Goal: Task Accomplishment & Management: Complete application form

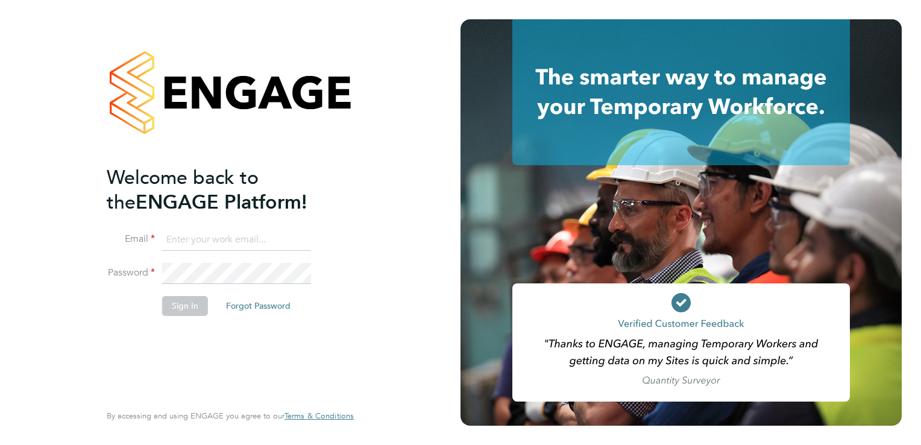
type input "aasiya.dudha@torus.co.uk"
click at [189, 305] on button "Sign In" at bounding box center [185, 305] width 46 height 19
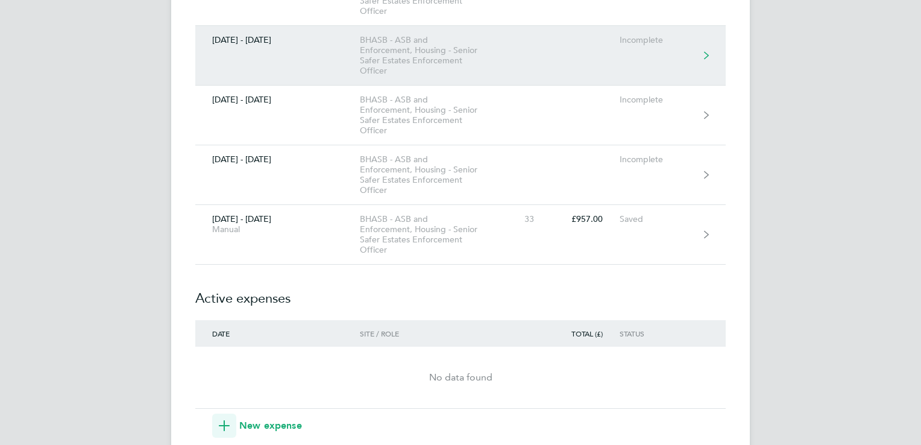
scroll to position [313, 0]
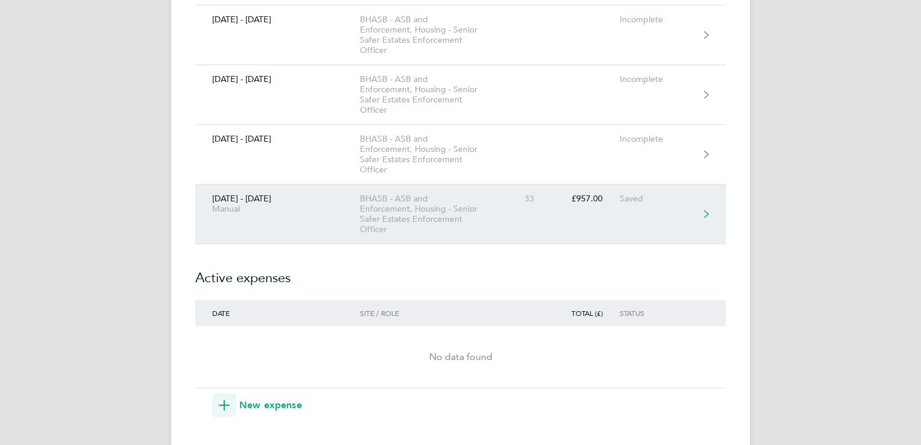
click at [538, 213] on link "[DATE] - [DATE] Manual BHASB - ASB and Enforcement, Housing - Senior Safer Esta…" at bounding box center [460, 214] width 530 height 60
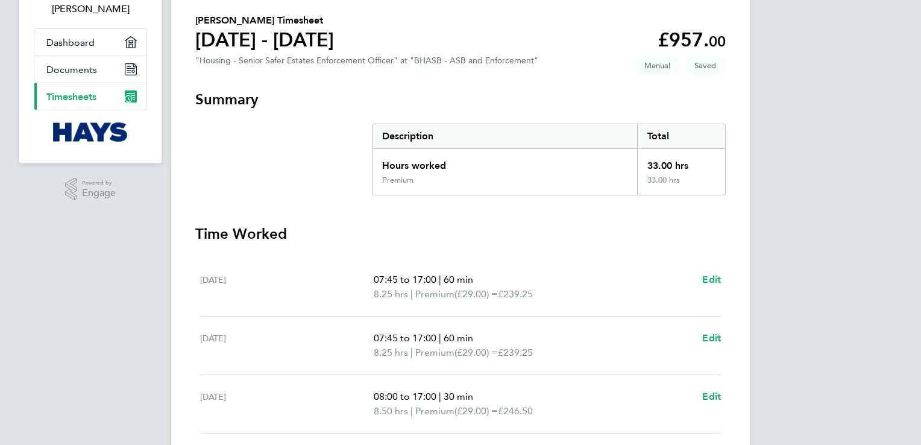
scroll to position [193, 0]
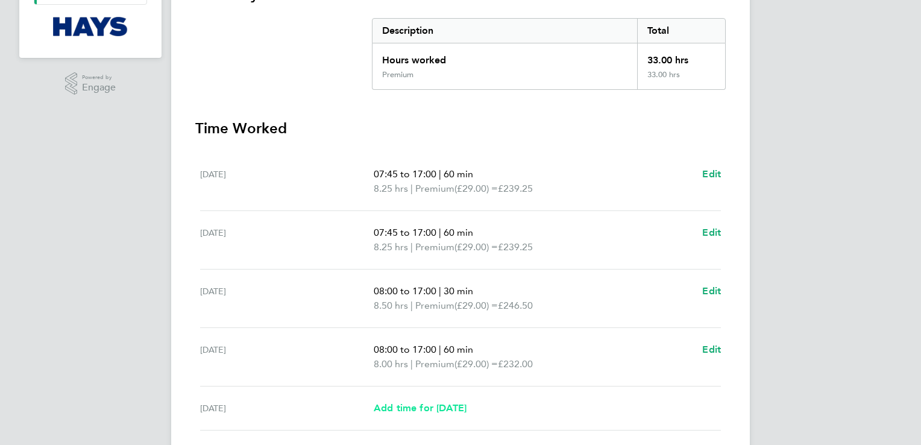
click at [456, 409] on span "Add time for [DATE]" at bounding box center [420, 407] width 93 height 11
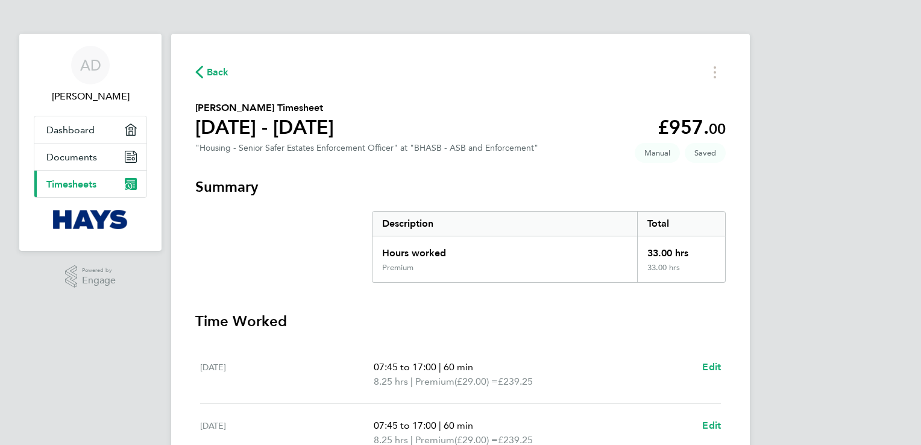
select select "30"
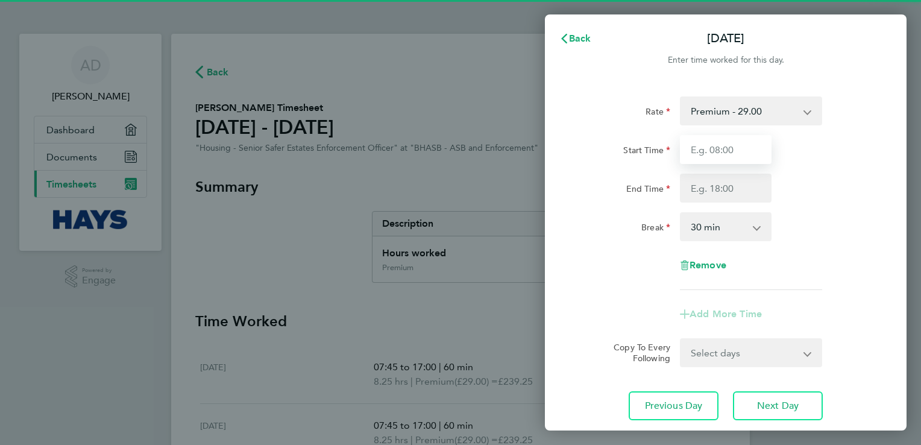
click at [720, 155] on input "Start Time" at bounding box center [726, 149] width 92 height 29
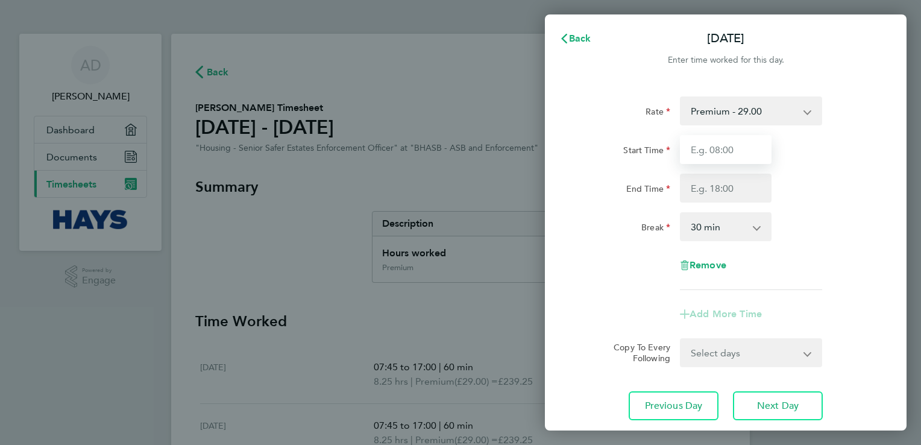
type input "07:30"
click at [716, 220] on select "0 min 15 min 30 min 45 min 60 min 75 min 90 min" at bounding box center [718, 226] width 75 height 27
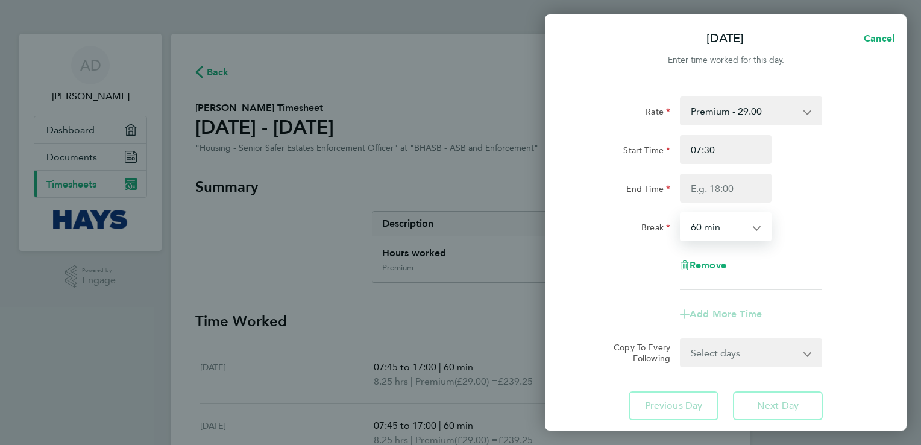
click at [681, 213] on select "0 min 15 min 30 min 45 min 60 min 75 min 90 min" at bounding box center [718, 226] width 75 height 27
click at [734, 224] on select "0 min 15 min 30 min 45 min 60 min 75 min 90 min" at bounding box center [718, 226] width 75 height 27
select select "90"
click at [681, 213] on select "0 min 15 min 30 min 45 min 60 min 75 min 90 min" at bounding box center [718, 226] width 75 height 27
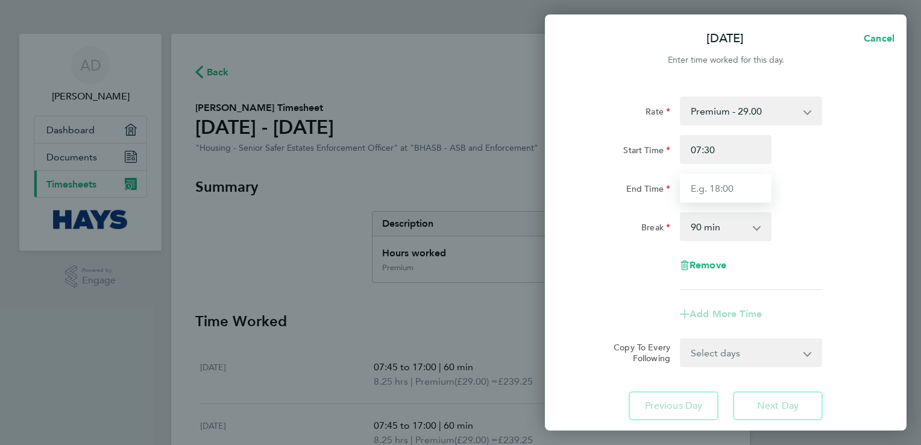
click at [725, 194] on input "End Time" at bounding box center [726, 188] width 92 height 29
type input "17:00"
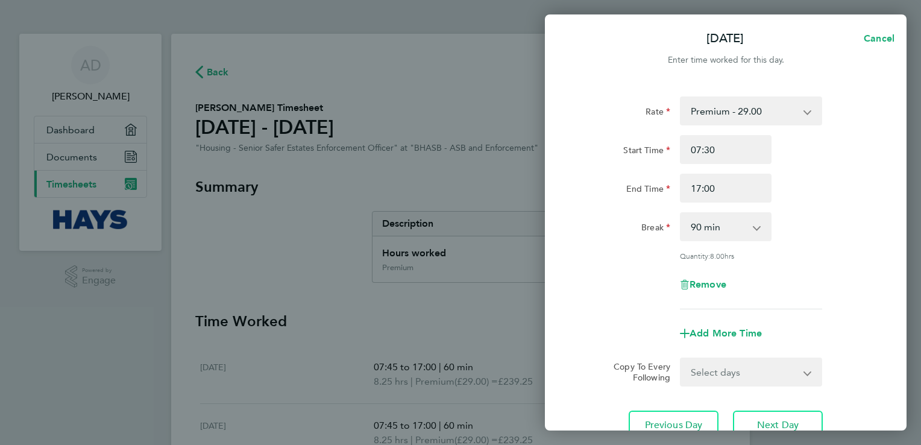
click at [610, 277] on div "Remove" at bounding box center [726, 284] width 304 height 29
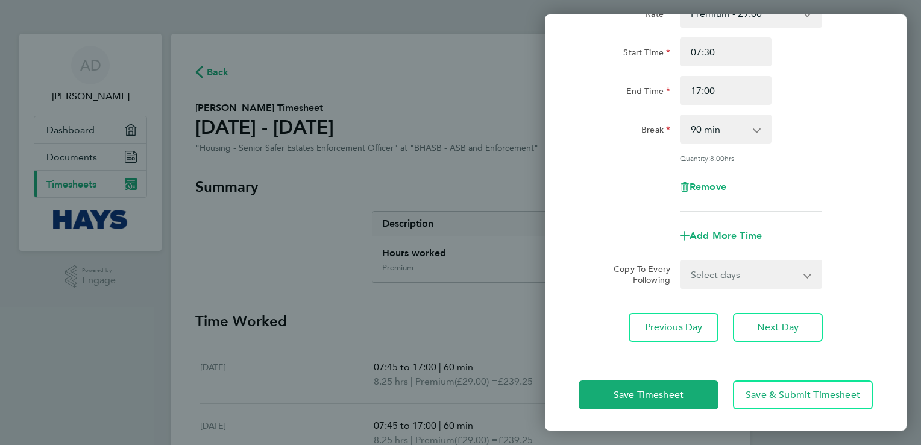
scroll to position [99, 0]
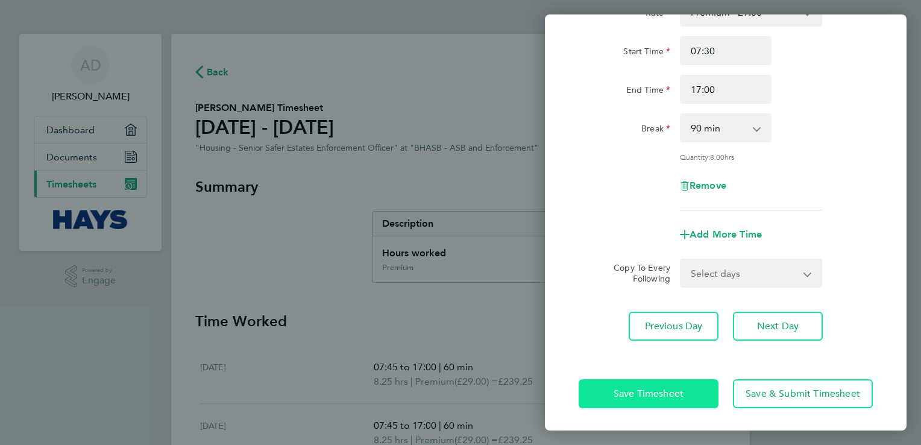
click at [626, 389] on span "Save Timesheet" at bounding box center [648, 393] width 70 height 12
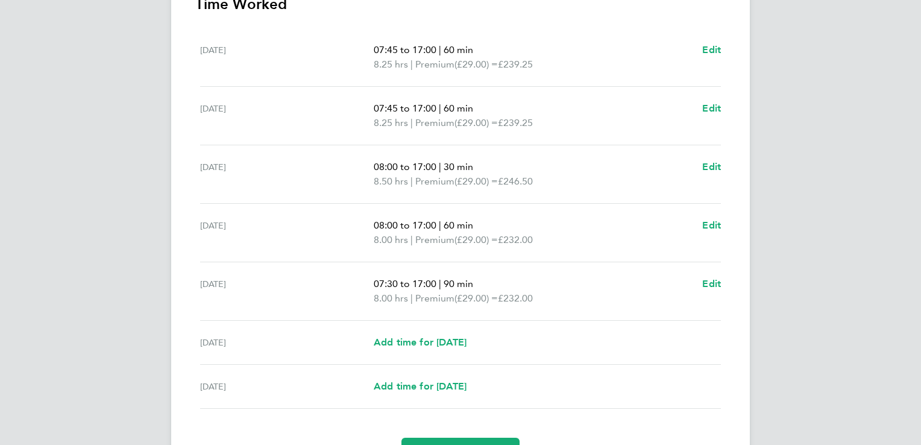
scroll to position [362, 0]
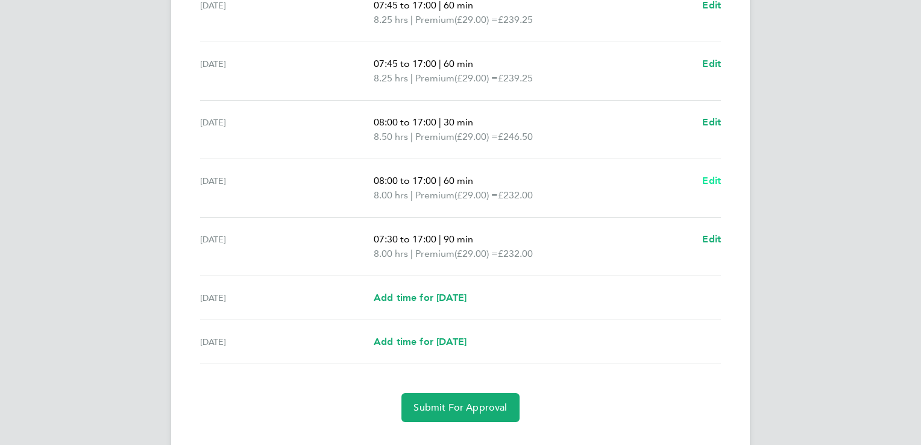
click at [709, 175] on span "Edit" at bounding box center [711, 180] width 19 height 11
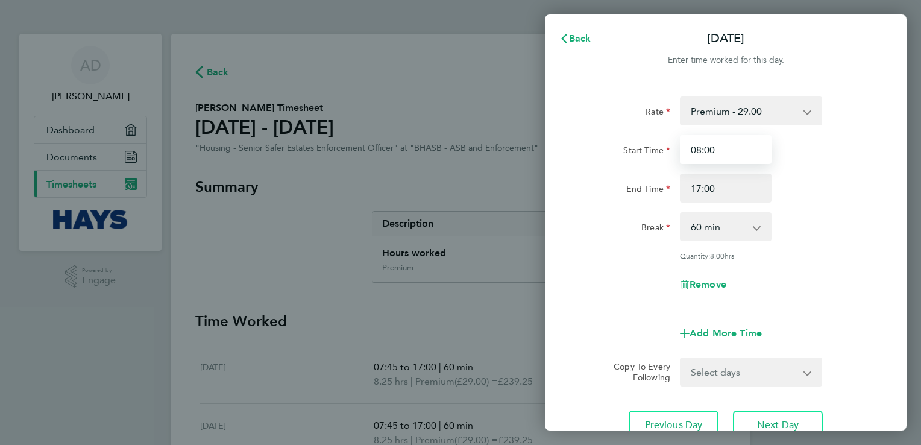
click at [716, 152] on input "08:00" at bounding box center [726, 149] width 92 height 29
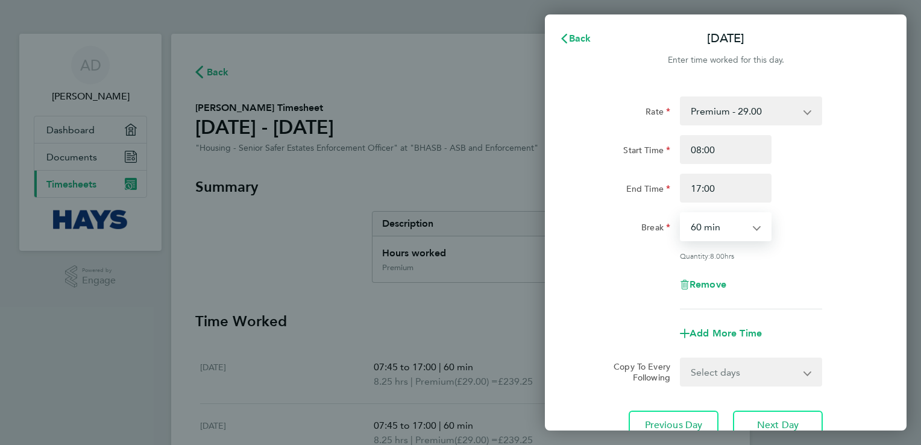
click at [743, 228] on select "0 min 15 min 30 min 45 min 60 min 75 min 90 min" at bounding box center [718, 226] width 75 height 27
select select "90"
click at [681, 213] on select "0 min 15 min 30 min 45 min 60 min 75 min 90 min" at bounding box center [718, 226] width 75 height 27
click at [562, 377] on div "Rate Premium - 29.00 Start Time 08:00 End Time 17:00 Break 0 min 15 min 30 min …" at bounding box center [726, 268] width 362 height 372
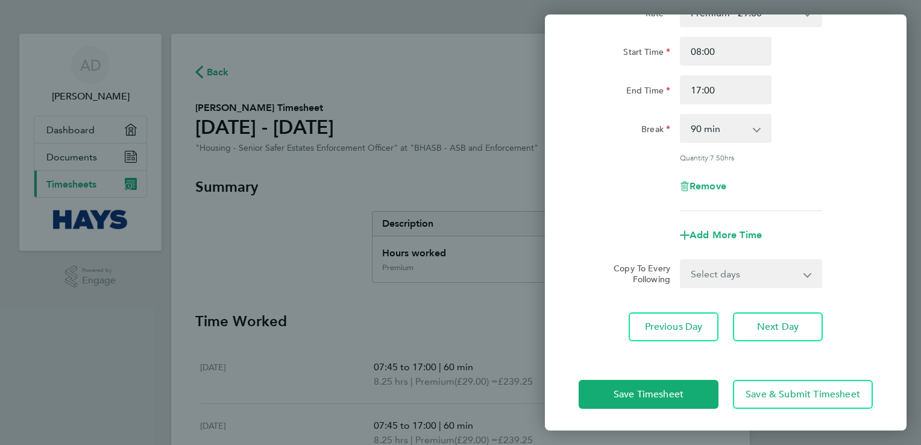
scroll to position [99, 0]
click at [671, 395] on span "Save Timesheet" at bounding box center [648, 393] width 70 height 12
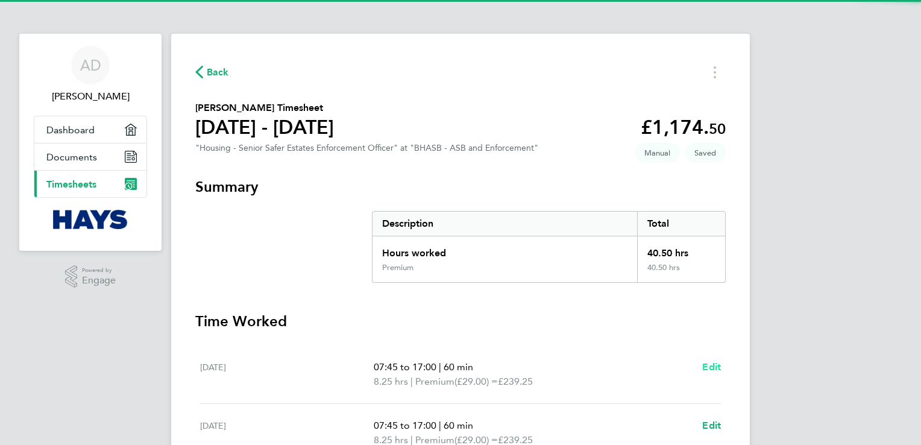
click at [704, 368] on span "Edit" at bounding box center [711, 366] width 19 height 11
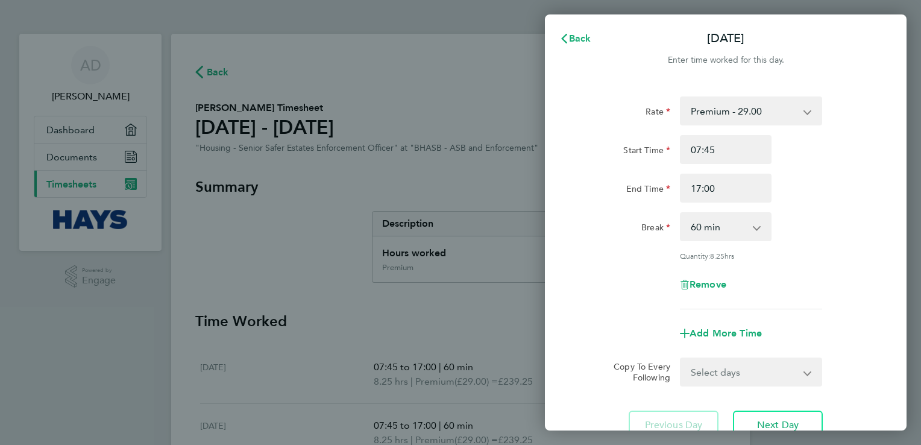
click at [731, 212] on div "0 min 15 min 30 min 45 min 60 min 75 min 90 min" at bounding box center [726, 226] width 92 height 29
click at [735, 221] on select "0 min 15 min 30 min 45 min 60 min 75 min 90 min" at bounding box center [718, 226] width 75 height 27
select select "90"
click at [681, 213] on select "0 min 15 min 30 min 45 min 60 min 75 min 90 min" at bounding box center [718, 226] width 75 height 27
click at [624, 333] on div "Add More Time" at bounding box center [726, 333] width 304 height 29
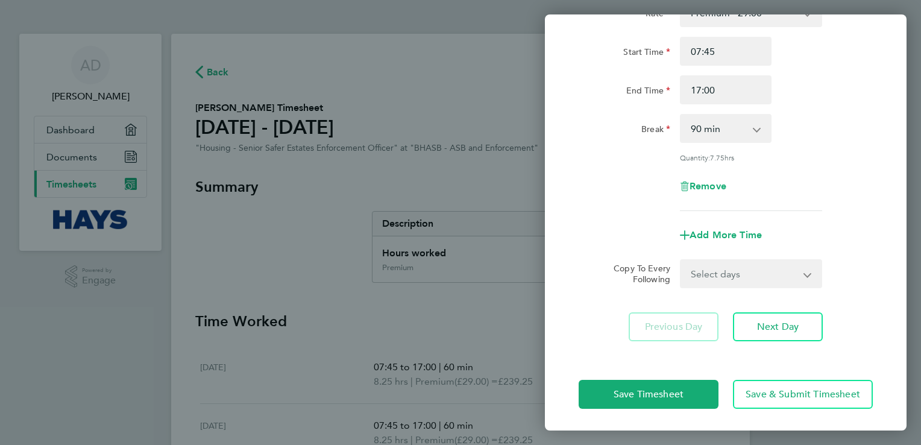
scroll to position [99, 0]
click at [631, 384] on button "Save Timesheet" at bounding box center [648, 393] width 140 height 29
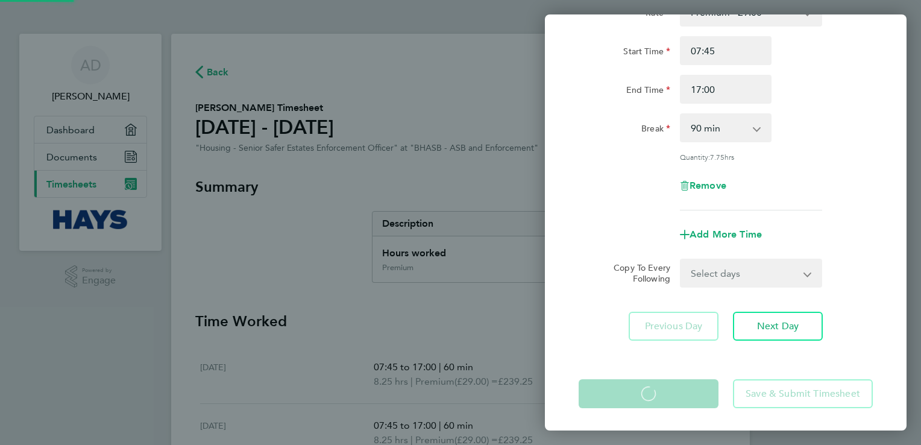
click at [489, 318] on div "[DATE] Cancel Enter time worked for this day. Rate Premium - 29.00 Start Time 0…" at bounding box center [460, 222] width 921 height 445
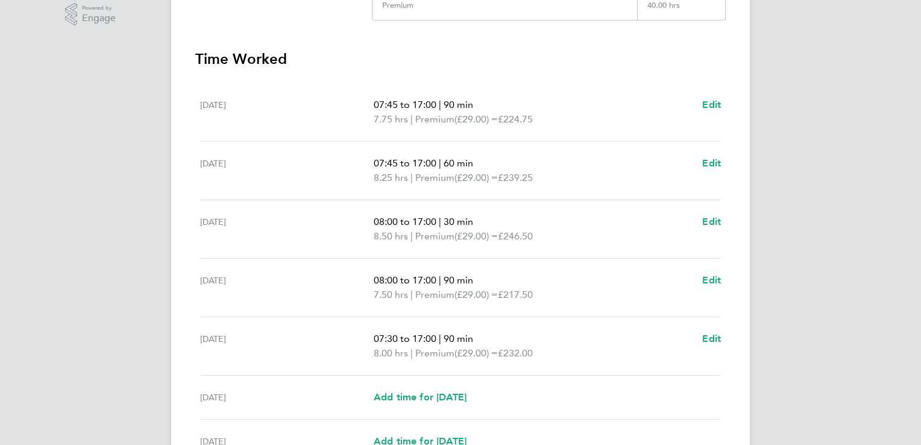
scroll to position [265, 0]
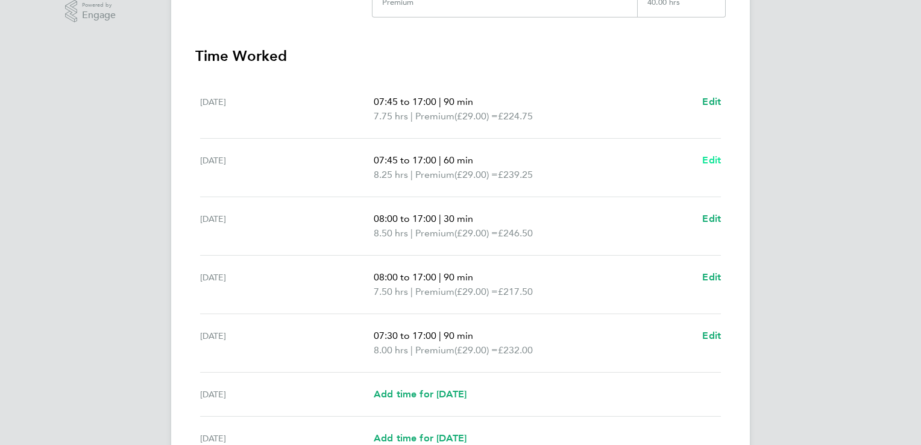
click at [702, 162] on span "Edit" at bounding box center [711, 159] width 19 height 11
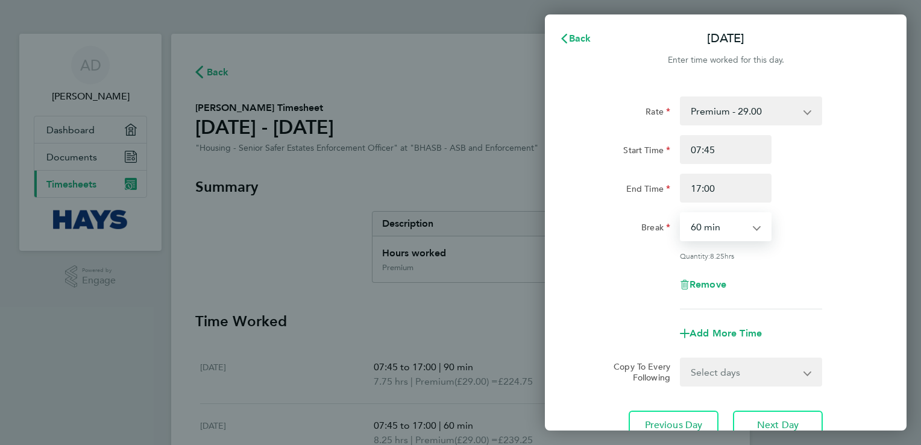
click at [750, 226] on select "0 min 15 min 30 min 45 min 60 min 75 min 90 min" at bounding box center [718, 226] width 75 height 27
select select "90"
click at [681, 213] on select "0 min 15 min 30 min 45 min 60 min 75 min 90 min" at bounding box center [718, 226] width 75 height 27
click at [506, 139] on div "[DATE] Cancel Enter time worked for this day. Rate Premium - 29.00 Start Time 0…" at bounding box center [460, 222] width 921 height 445
click at [578, 290] on div "Remove" at bounding box center [726, 284] width 304 height 29
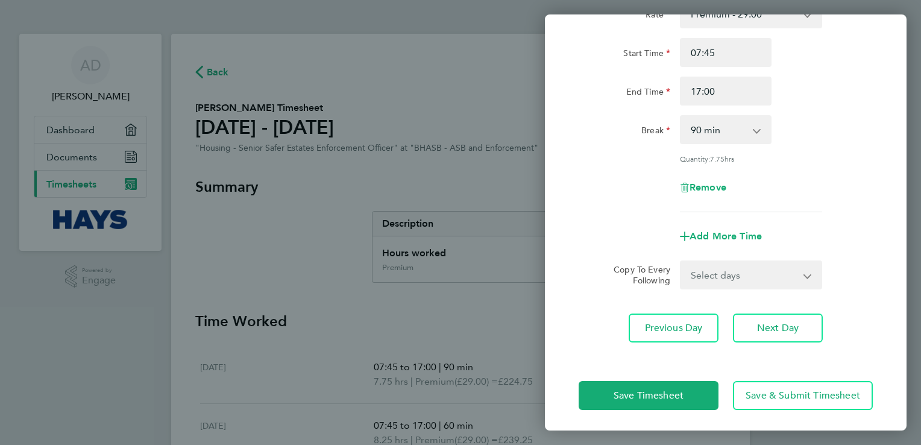
scroll to position [99, 0]
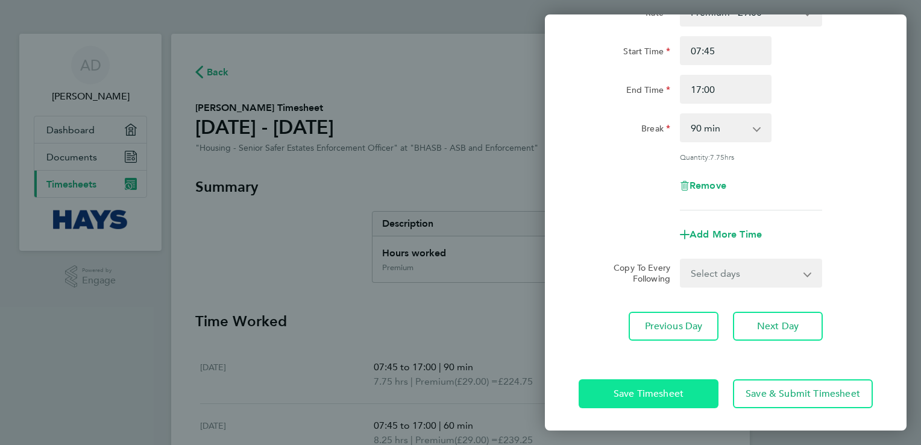
click at [633, 387] on span "Save Timesheet" at bounding box center [648, 393] width 70 height 12
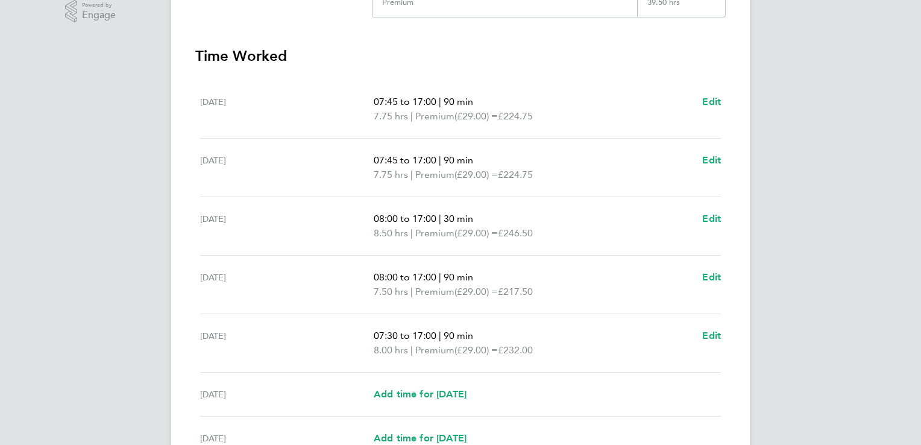
scroll to position [289, 0]
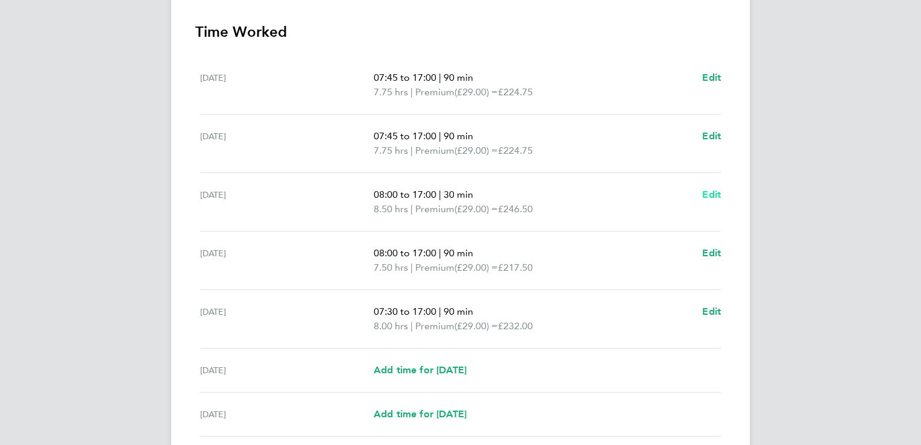
click at [713, 192] on span "Edit" at bounding box center [711, 194] width 19 height 11
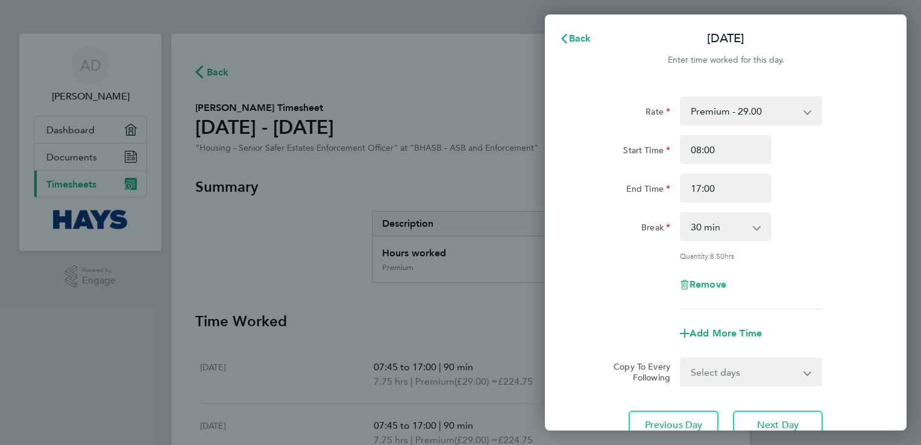
click at [717, 227] on select "0 min 15 min 30 min 45 min 60 min 75 min 90 min" at bounding box center [718, 226] width 75 height 27
select select "90"
click at [681, 213] on select "0 min 15 min 30 min 45 min 60 min 75 min 90 min" at bounding box center [718, 226] width 75 height 27
click at [604, 290] on div "Remove" at bounding box center [726, 284] width 304 height 29
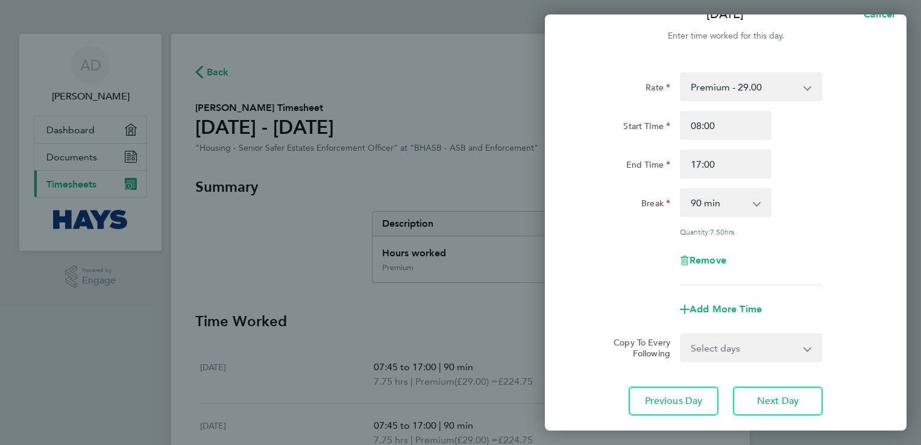
scroll to position [99, 0]
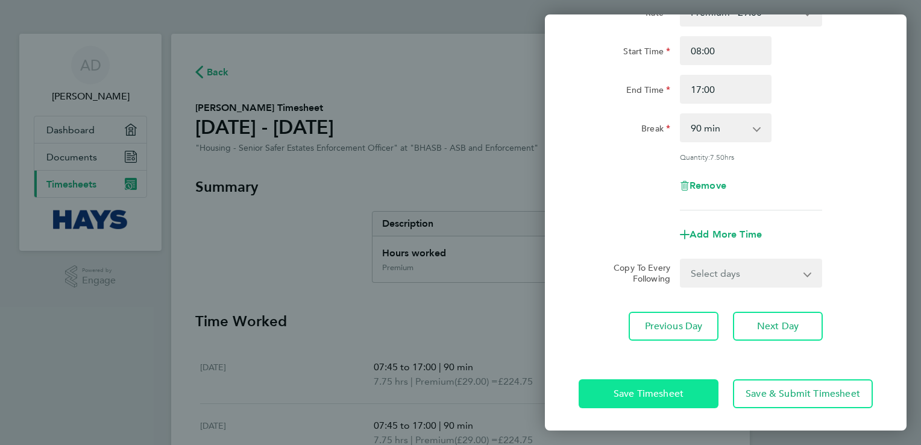
drag, startPoint x: 626, startPoint y: 392, endPoint x: 615, endPoint y: 383, distance: 14.6
click at [626, 392] on span "Save Timesheet" at bounding box center [648, 393] width 70 height 12
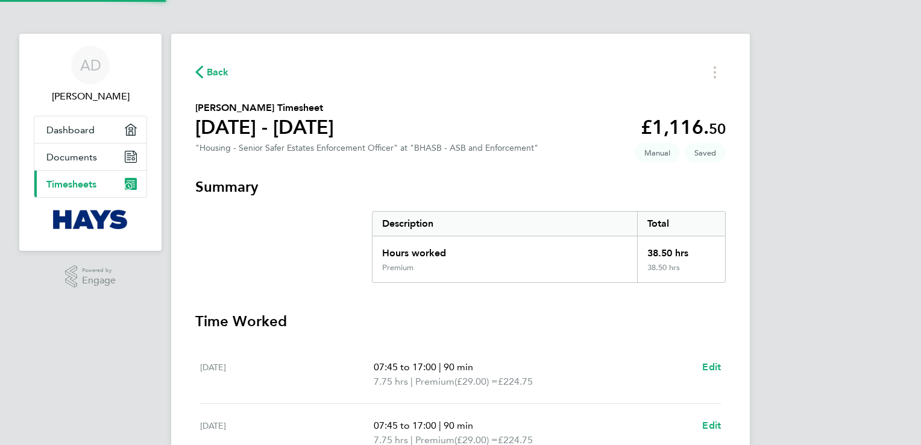
click at [436, 323] on h3 "Time Worked" at bounding box center [460, 321] width 530 height 19
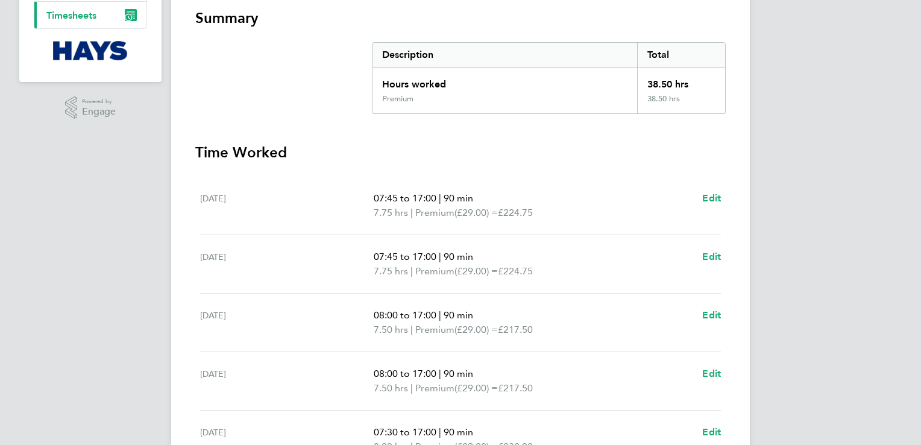
scroll to position [241, 0]
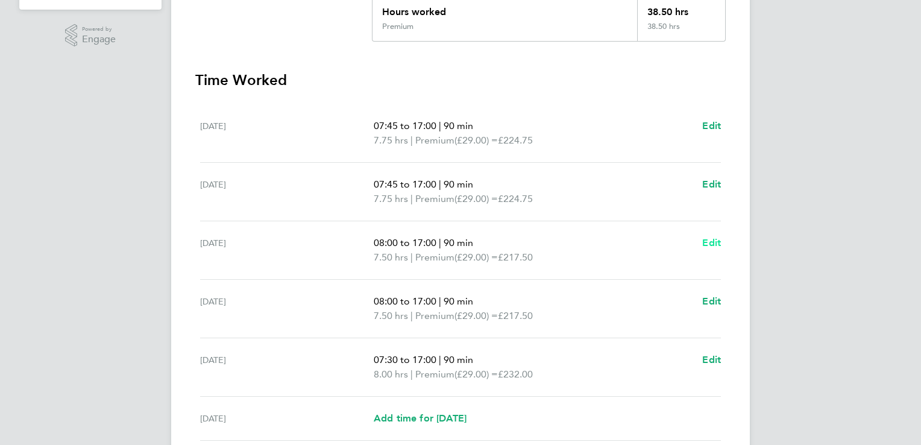
click at [706, 245] on span "Edit" at bounding box center [711, 242] width 19 height 11
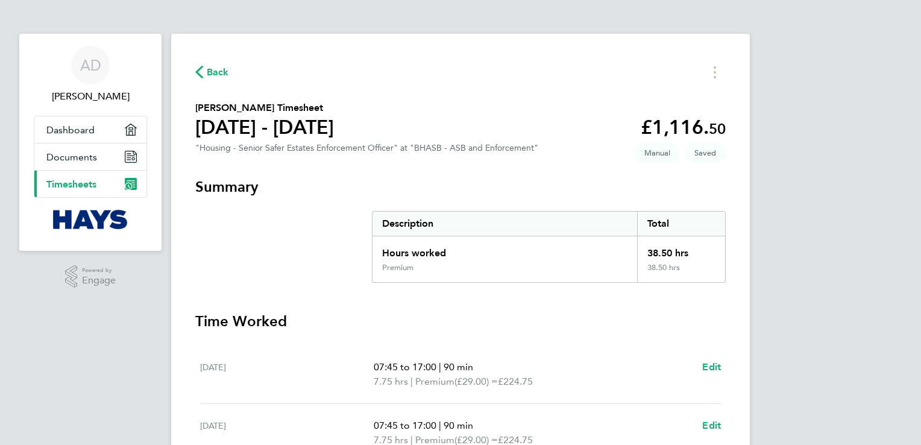
select select "90"
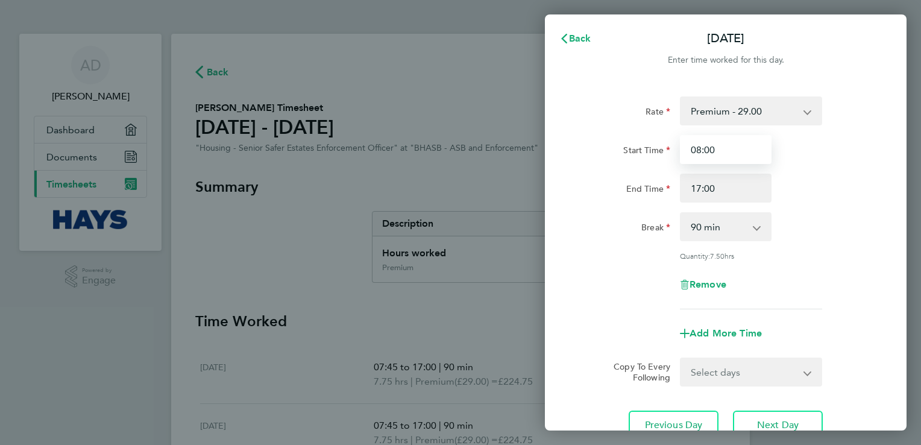
click at [729, 150] on input "08:00" at bounding box center [726, 149] width 92 height 29
drag, startPoint x: 729, startPoint y: 150, endPoint x: 677, endPoint y: 150, distance: 51.8
click at [677, 150] on div "08:00" at bounding box center [725, 149] width 101 height 29
type input "09:30"
click at [574, 246] on div "Rate Premium - 29.00 Start Time 09:30 End Time 17:00 Break 0 min 15 min 30 min …" at bounding box center [726, 268] width 362 height 372
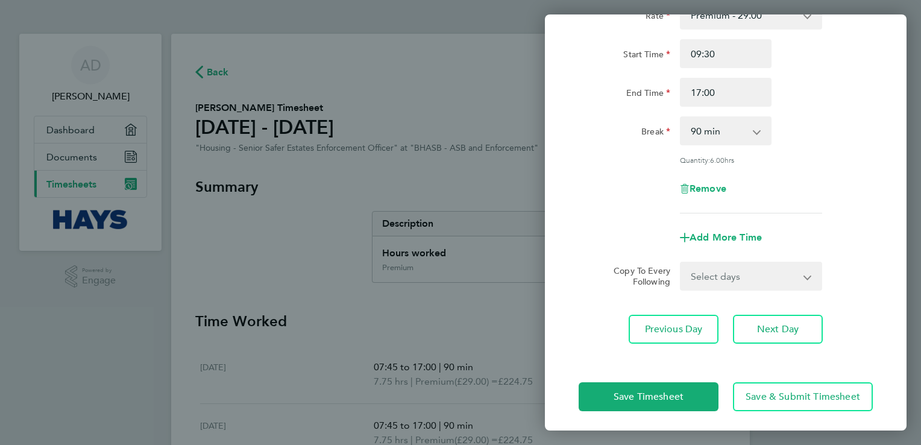
scroll to position [99, 0]
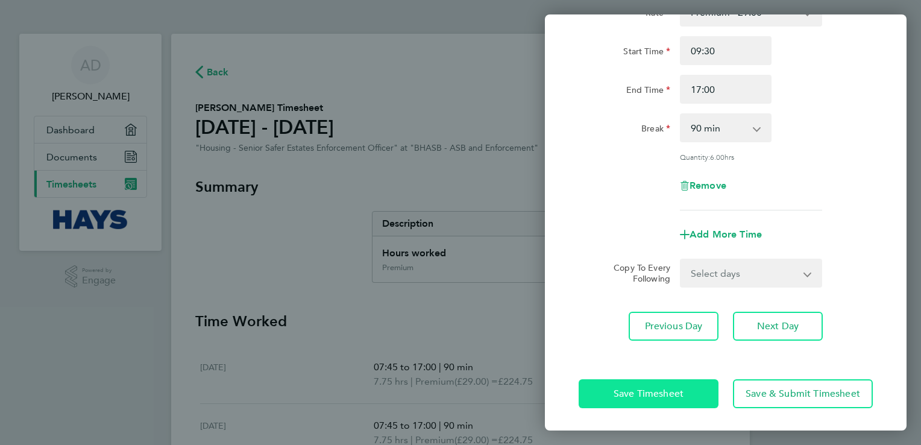
click at [604, 385] on button "Save Timesheet" at bounding box center [648, 393] width 140 height 29
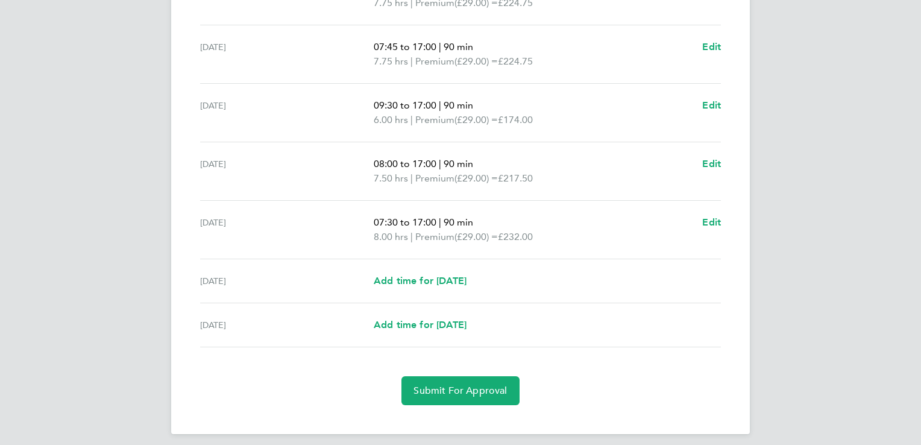
scroll to position [386, 0]
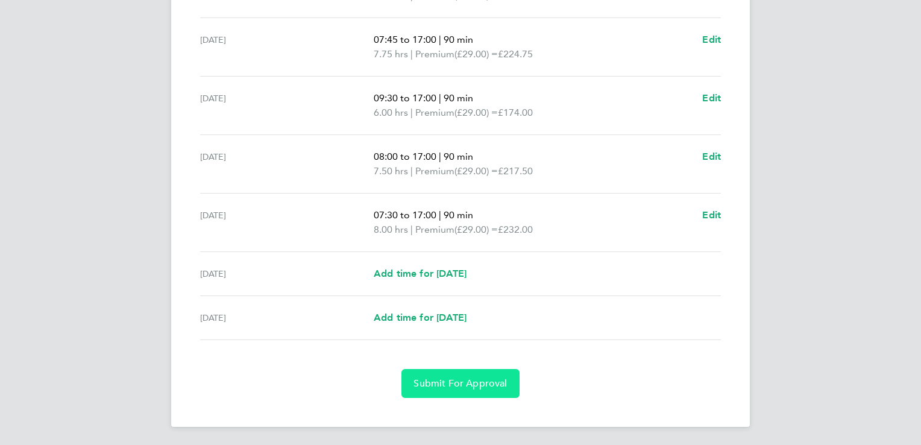
click at [427, 381] on span "Submit For Approval" at bounding box center [459, 383] width 93 height 12
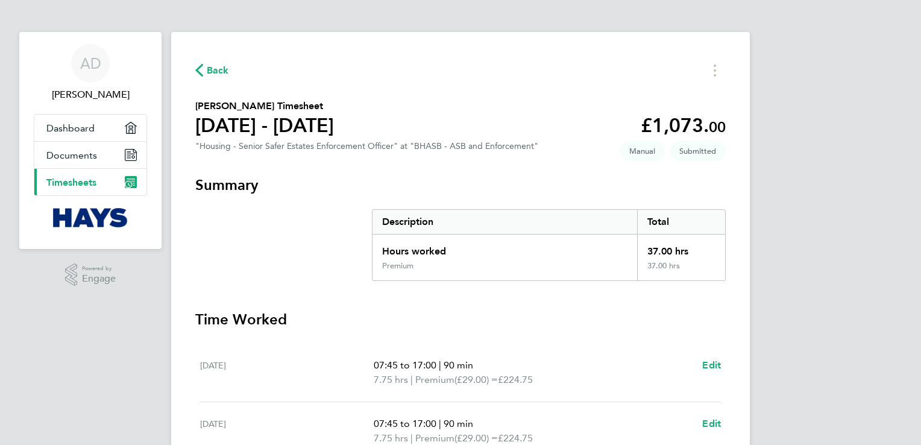
scroll to position [0, 0]
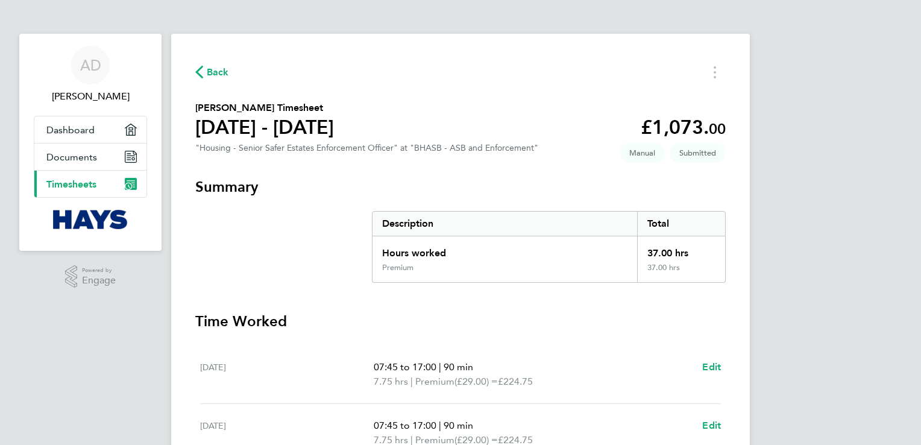
click at [74, 187] on span "Timesheets" at bounding box center [71, 183] width 50 height 11
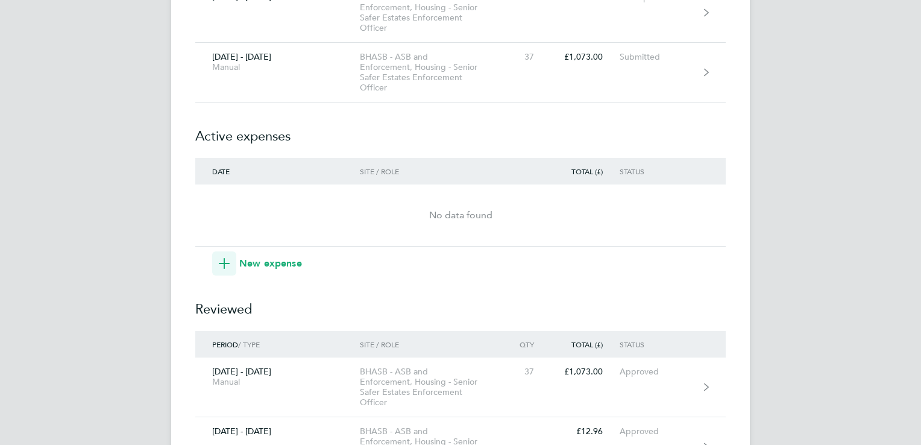
scroll to position [458, 0]
